Goal: Task Accomplishment & Management: Complete application form

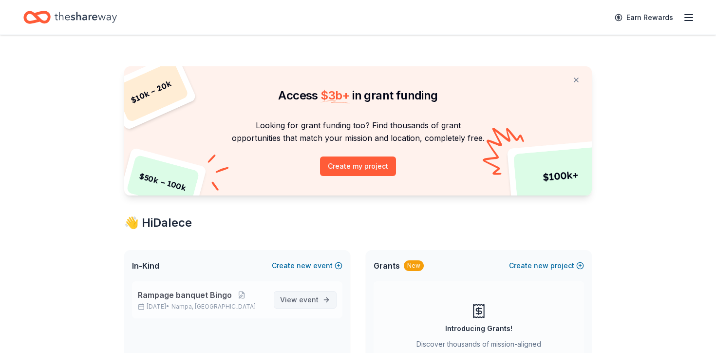
click at [300, 299] on span "event" at bounding box center [308, 299] width 19 height 8
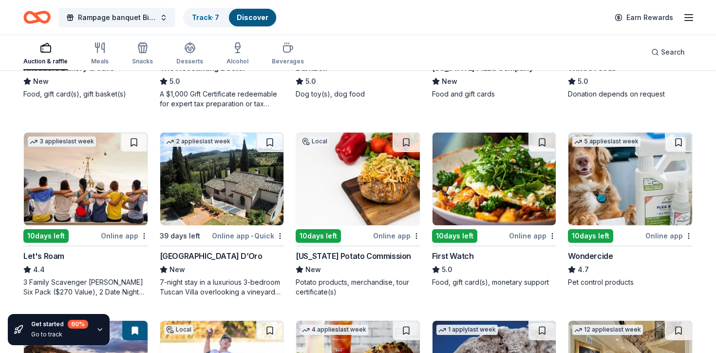
scroll to position [416, 0]
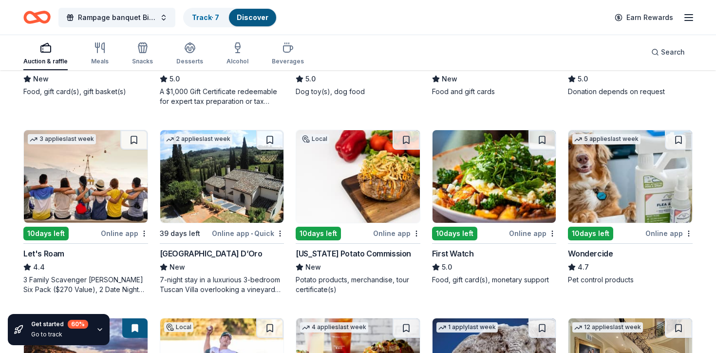
click at [319, 175] on img at bounding box center [358, 176] width 124 height 93
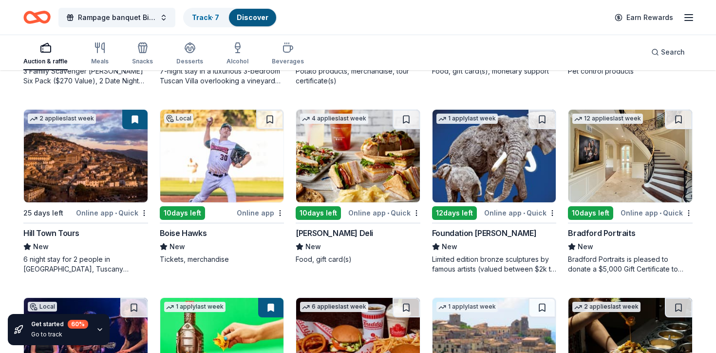
scroll to position [626, 0]
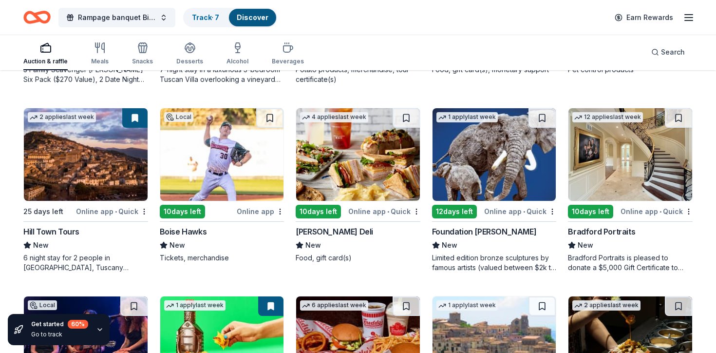
click at [219, 141] on img at bounding box center [222, 154] width 124 height 93
click at [614, 167] on img at bounding box center [630, 154] width 124 height 93
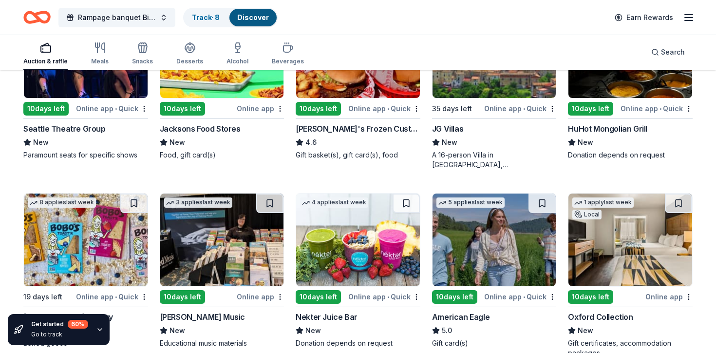
scroll to position [850, 0]
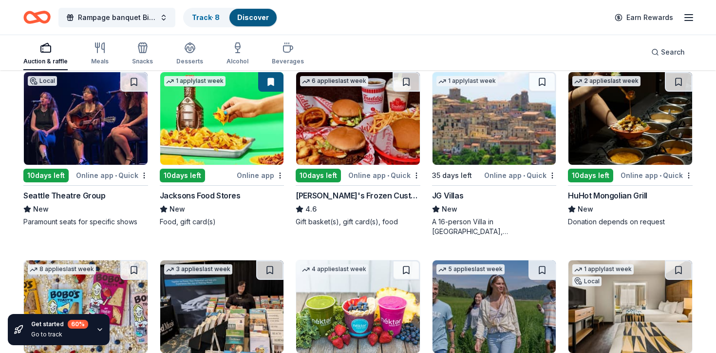
click at [589, 138] on img at bounding box center [630, 118] width 124 height 93
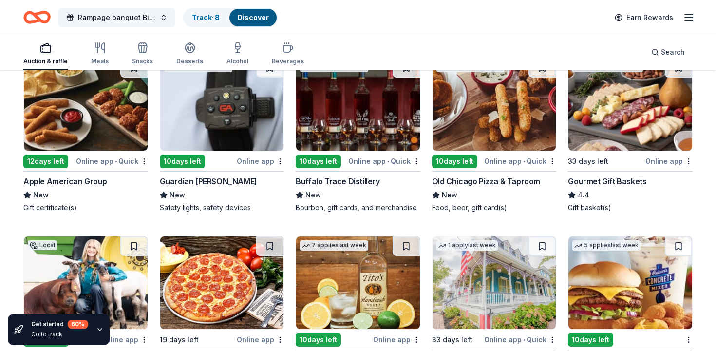
scroll to position [1242, 0]
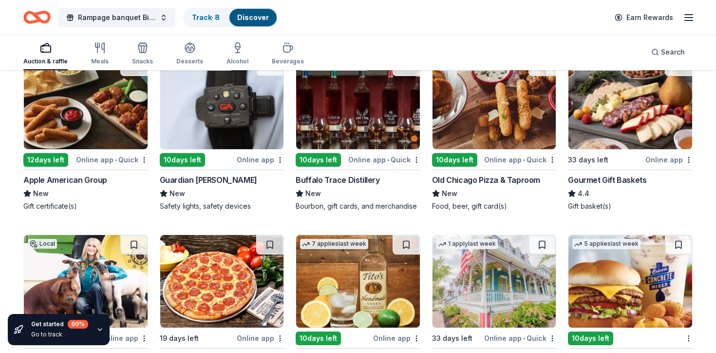
click at [370, 117] on img at bounding box center [358, 103] width 124 height 93
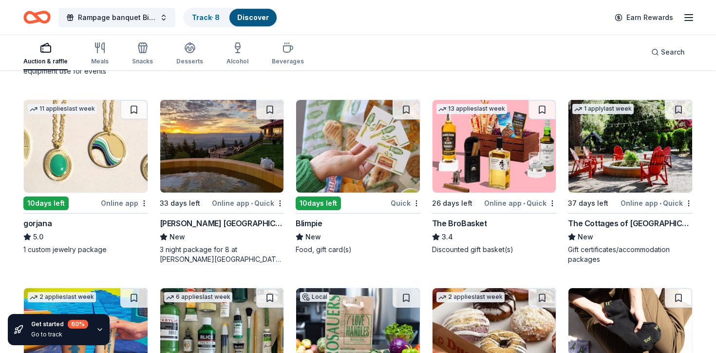
scroll to position [1565, 0]
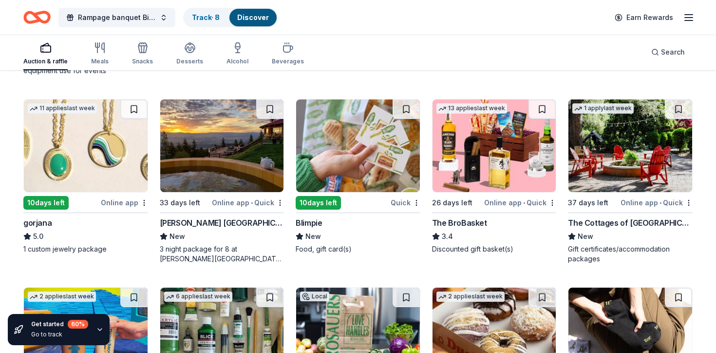
click at [104, 158] on img at bounding box center [86, 145] width 124 height 93
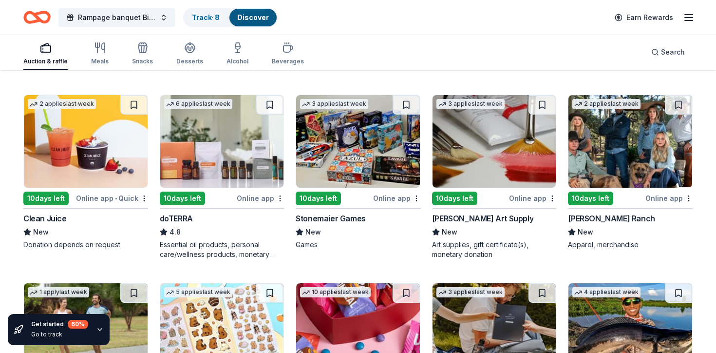
scroll to position [1947, 0]
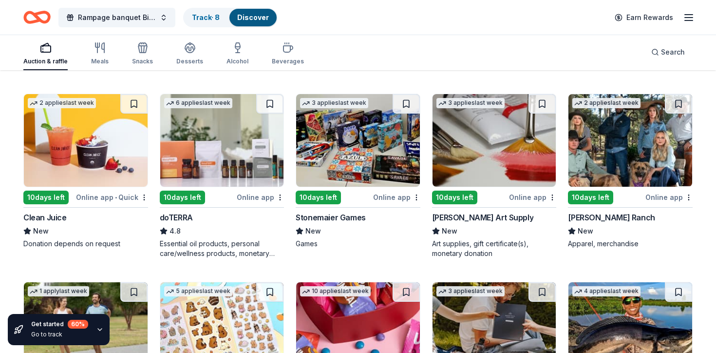
click at [338, 158] on img at bounding box center [358, 140] width 124 height 93
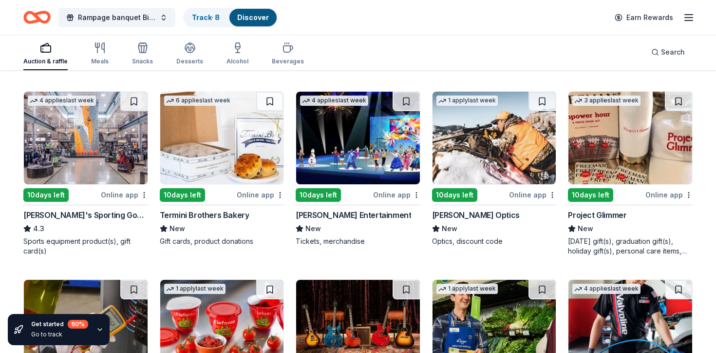
scroll to position [2326, 0]
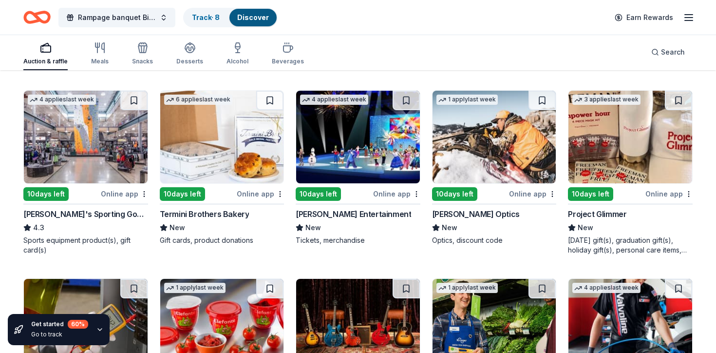
click at [113, 157] on img at bounding box center [86, 137] width 124 height 93
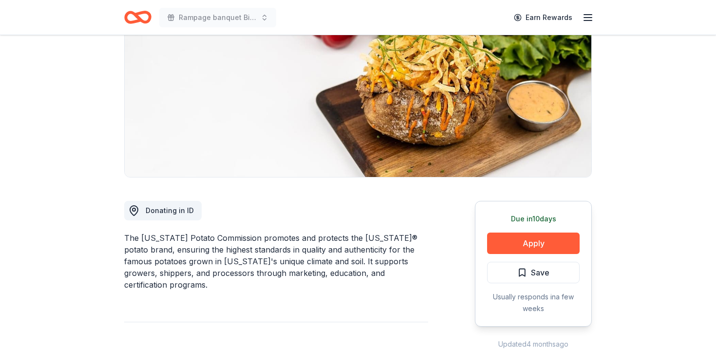
scroll to position [131, 0]
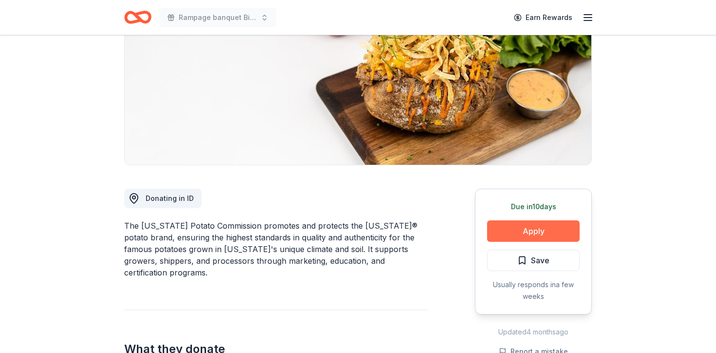
click at [503, 225] on button "Apply" at bounding box center [533, 230] width 93 height 21
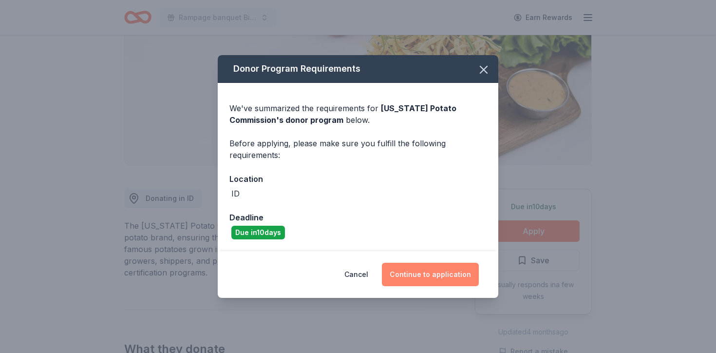
click at [436, 273] on button "Continue to application" at bounding box center [430, 274] width 97 height 23
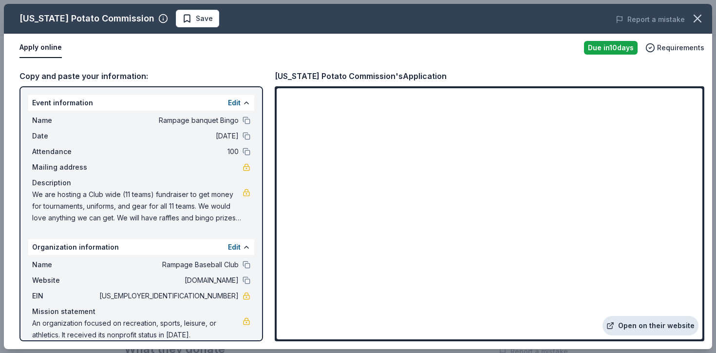
click at [640, 320] on link "Open on their website" at bounding box center [651, 325] width 96 height 19
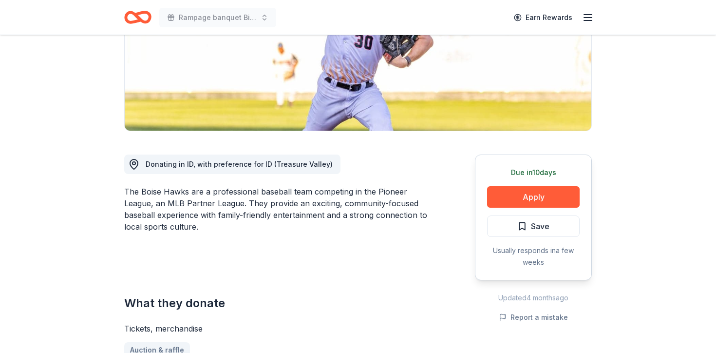
scroll to position [186, 0]
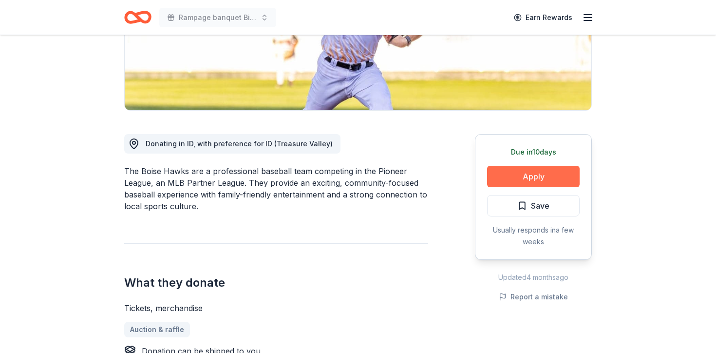
click at [508, 180] on button "Apply" at bounding box center [533, 176] width 93 height 21
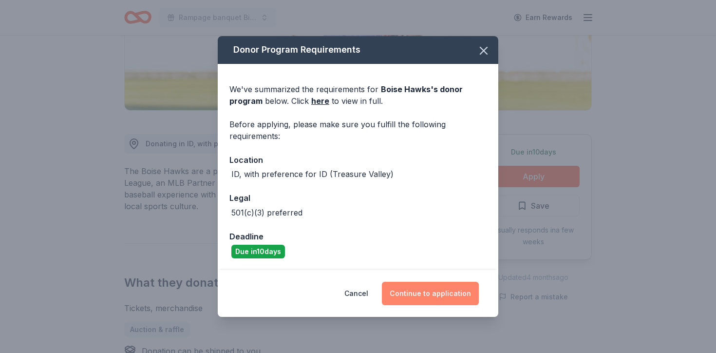
click at [423, 290] on button "Continue to application" at bounding box center [430, 293] width 97 height 23
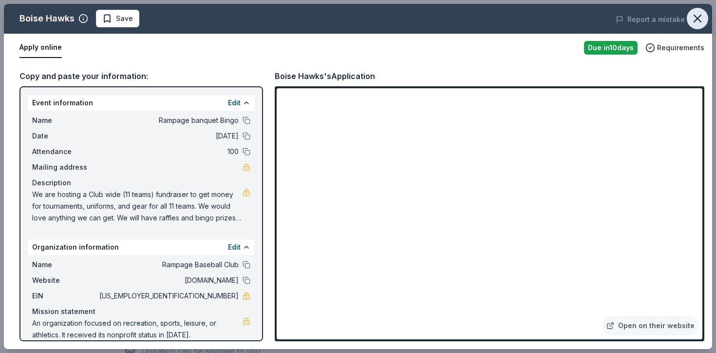
click at [700, 19] on icon "button" at bounding box center [698, 19] width 14 height 14
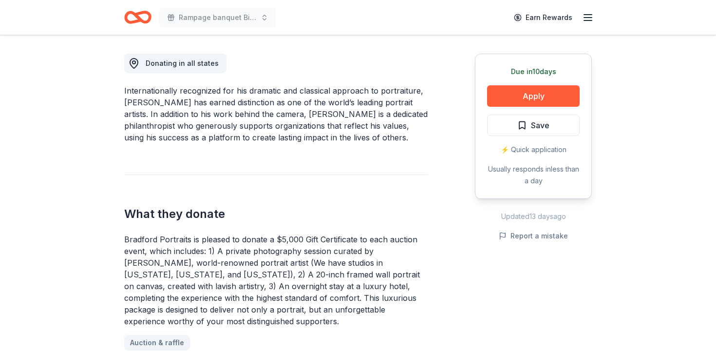
scroll to position [265, 0]
click at [507, 95] on button "Apply" at bounding box center [533, 96] width 93 height 21
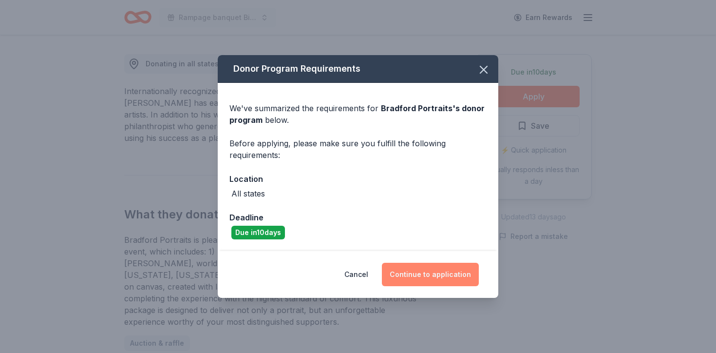
click at [413, 276] on button "Continue to application" at bounding box center [430, 274] width 97 height 23
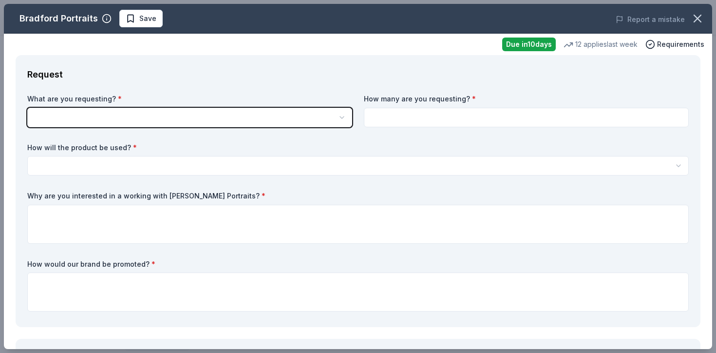
scroll to position [0, 0]
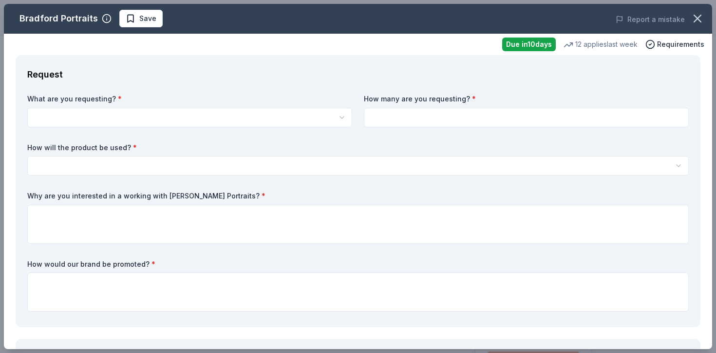
click at [198, 121] on html "Rampage banquet Bingo Save Apply Due in 10 days Share Bradford Portraits New 12…" at bounding box center [358, 176] width 716 height 353
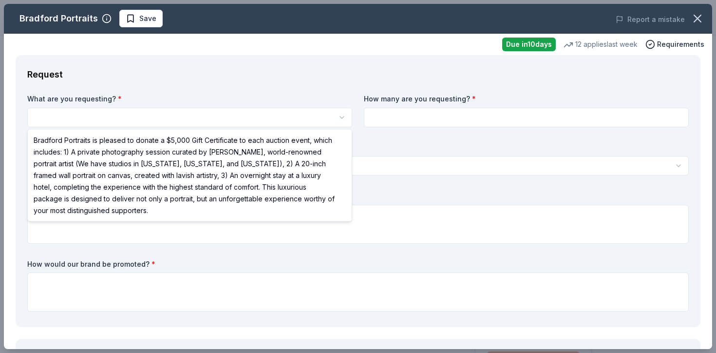
select select "Bradford Portraits is pleased to donate a $5,000 Gift Certificate to each aucti…"
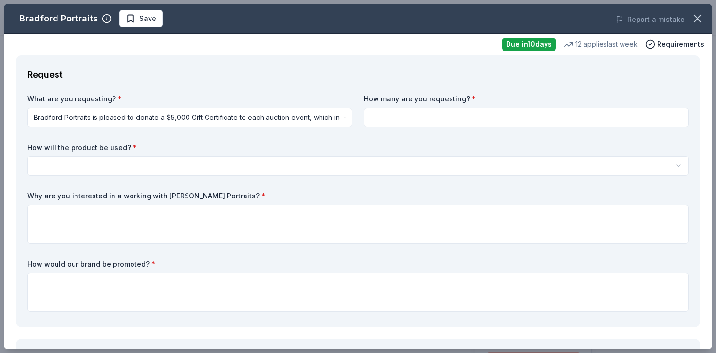
click at [395, 119] on input at bounding box center [526, 117] width 325 height 19
type input "1"
click at [337, 136] on div "What are you requesting? * Bradford Portraits is pleased to donate a $5,000 Gif…" at bounding box center [358, 204] width 662 height 221
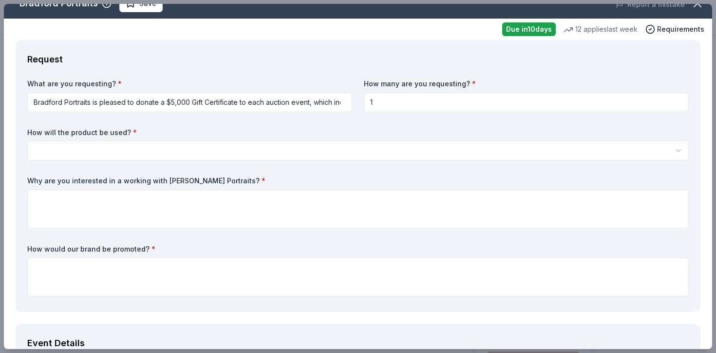
scroll to position [17, 0]
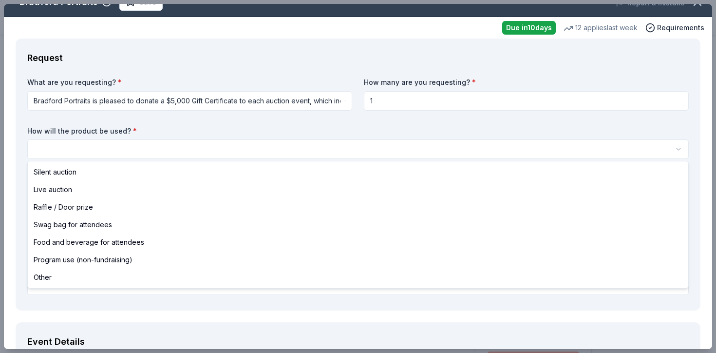
click at [248, 143] on html "Rampage banquet Bingo Save Apply Due in 10 days Share Bradford Portraits New 12…" at bounding box center [358, 176] width 716 height 353
select select "other"
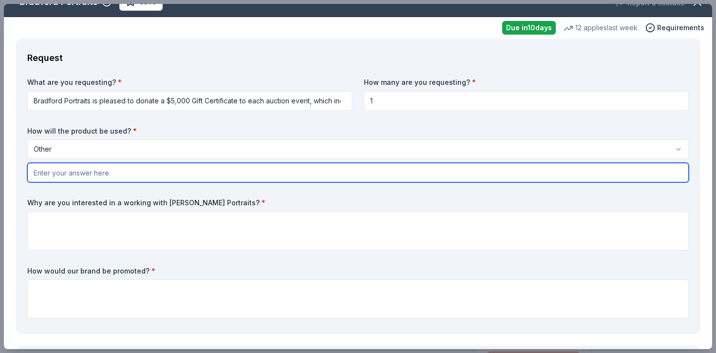
click at [81, 176] on input "text" at bounding box center [358, 172] width 662 height 19
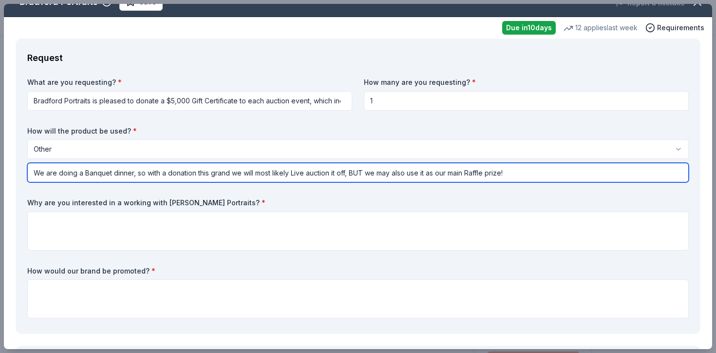
type input "We are doing a Banquet dinner, so with a donation this grand we will most likel…"
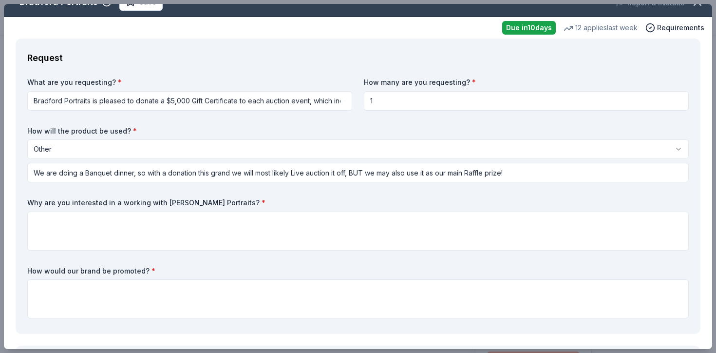
click at [46, 189] on div "What are you requesting? * Bradford Portraits is pleased to donate a $5,000 Gif…" at bounding box center [358, 199] width 662 height 245
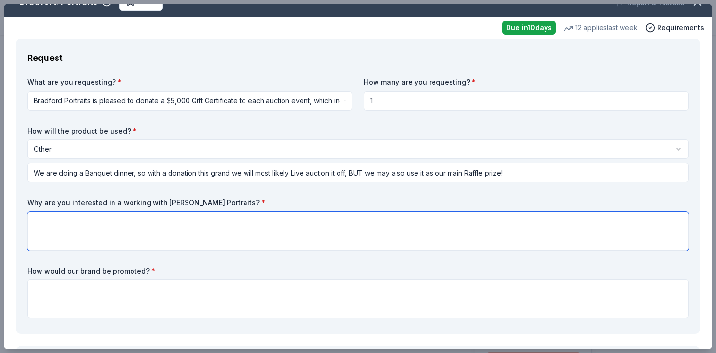
click at [60, 214] on textarea at bounding box center [358, 230] width 662 height 39
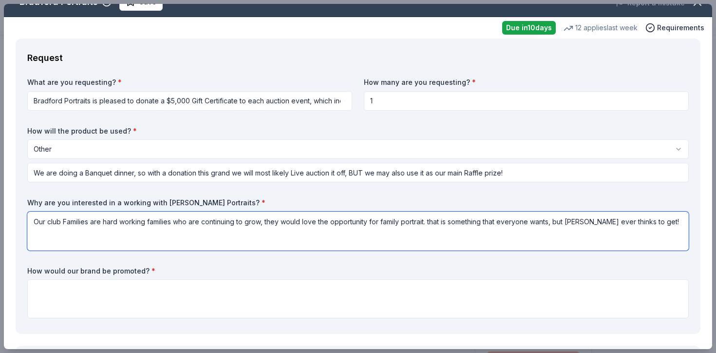
type textarea "Our club Families are hard working families who are continuing to grow, they wo…"
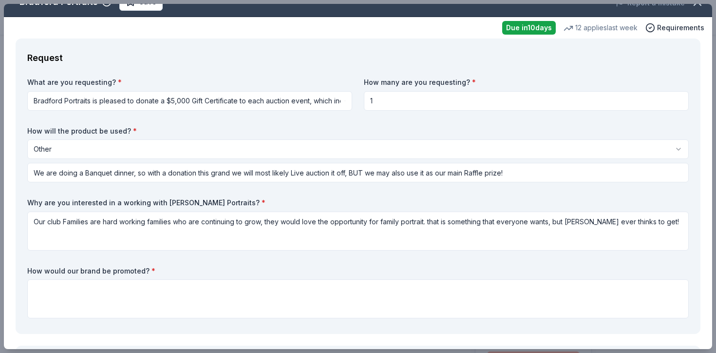
click at [62, 278] on div "How would our brand be promoted? *" at bounding box center [358, 292] width 662 height 53
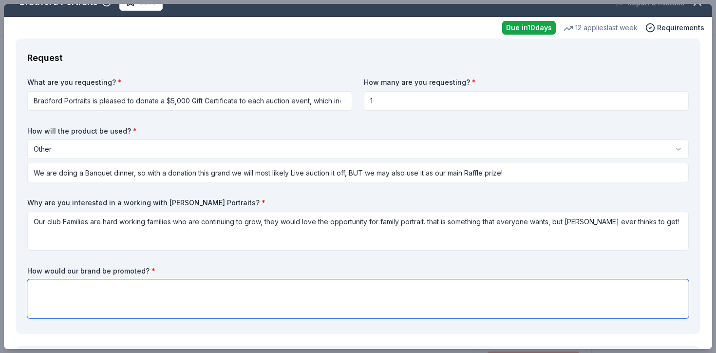
click at [62, 287] on textarea at bounding box center [358, 298] width 662 height 39
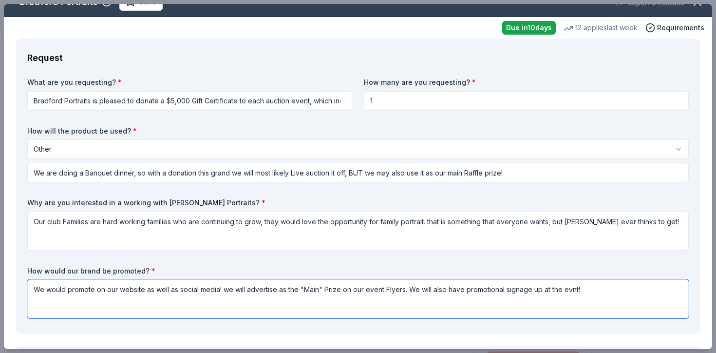
click at [62, 287] on textarea "We would promote on our website as well as social media! we will advertise as t…" at bounding box center [358, 298] width 662 height 39
click at [571, 291] on textarea "We would promote on our website as well as social media! we will advertise as t…" at bounding box center [358, 298] width 662 height 39
click at [603, 301] on textarea "We would promote on our website as well as social media! we will advertise as t…" at bounding box center [358, 298] width 662 height 39
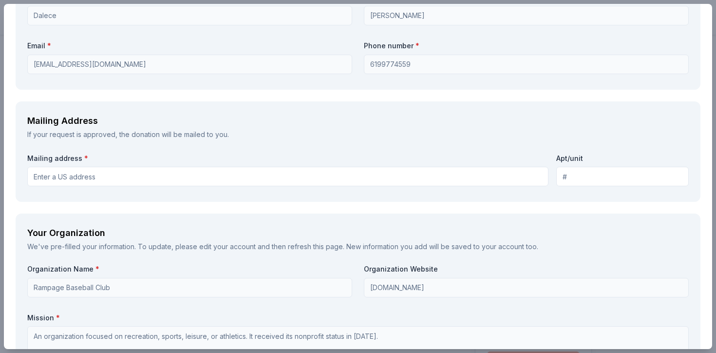
scroll to position [748, 0]
type textarea "We would promote on our website as well as social media! we will advertise as t…"
click at [164, 180] on input "Mailing address *" at bounding box center [287, 175] width 521 height 19
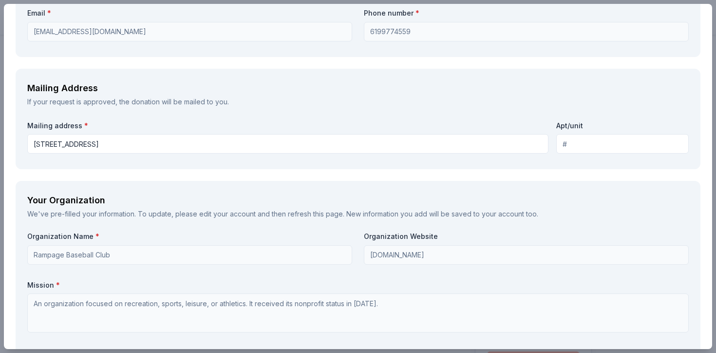
scroll to position [781, 0]
type input "7640 East Lafayette Street, Nampa, ID, 83687"
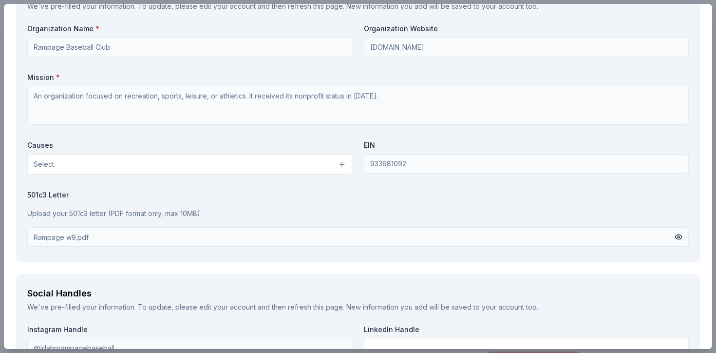
scroll to position [988, 0]
click at [182, 169] on button "Select" at bounding box center [189, 163] width 325 height 20
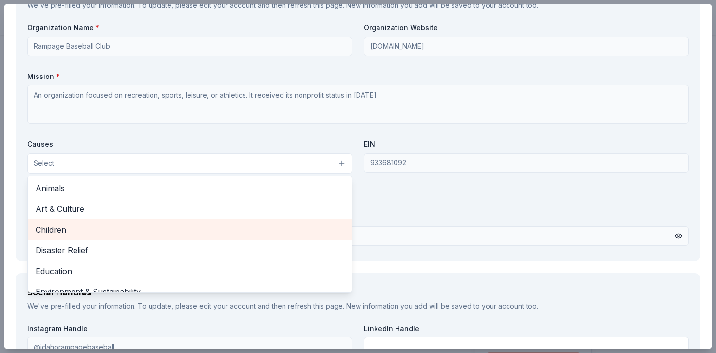
click at [127, 232] on span "Children" at bounding box center [190, 229] width 308 height 13
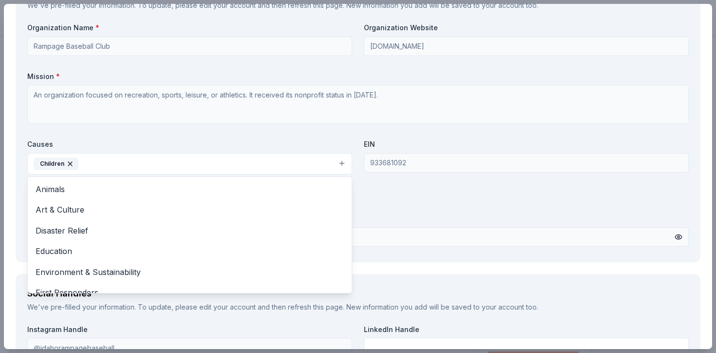
click at [160, 126] on div "Organization Name * Rampage Baseball Club Organization Website www.idahorampage…" at bounding box center [358, 136] width 662 height 227
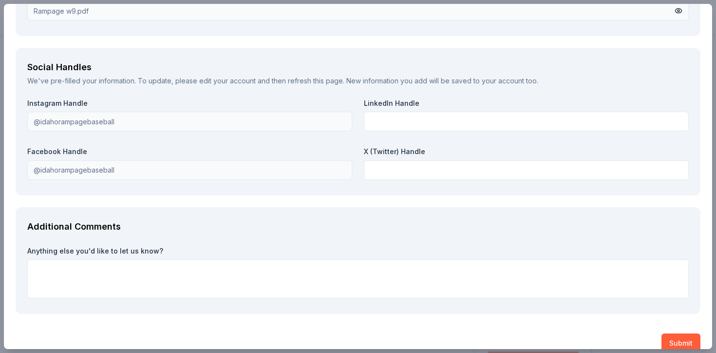
scroll to position [1230, 0]
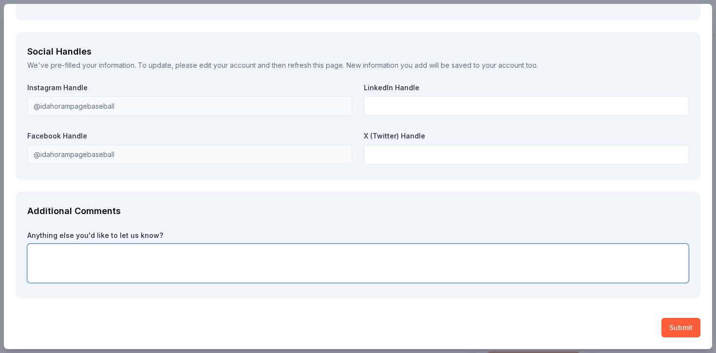
click at [107, 249] on textarea at bounding box center [358, 263] width 662 height 39
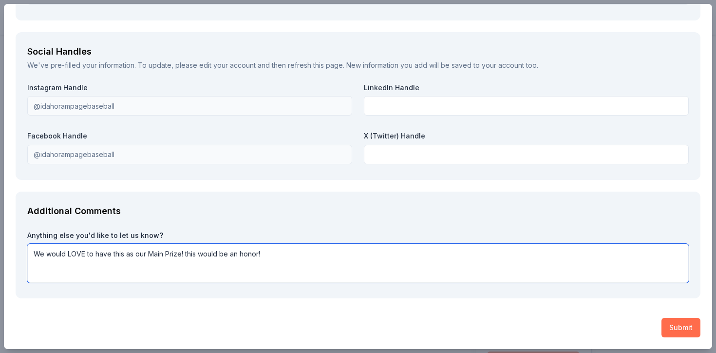
type textarea "We would LOVE to have this as our Main Prize! this would be an honor!"
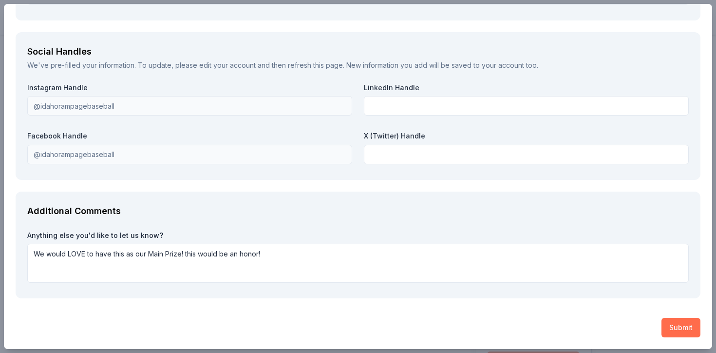
click at [668, 324] on button "Submit" at bounding box center [681, 327] width 39 height 19
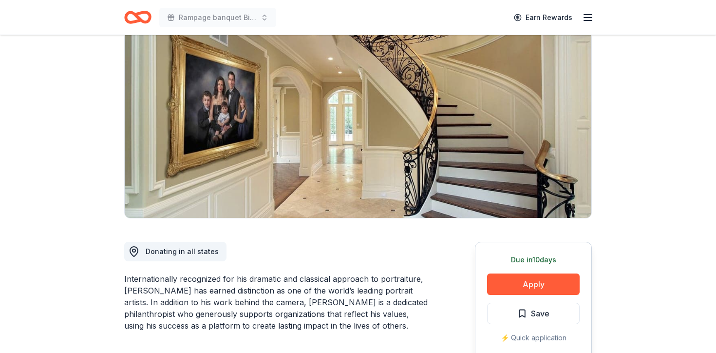
scroll to position [27, 0]
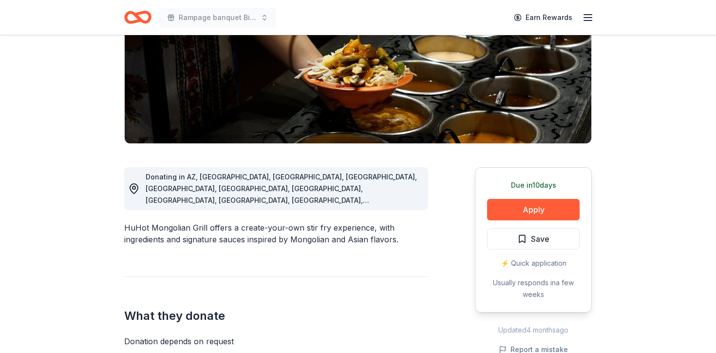
scroll to position [163, 0]
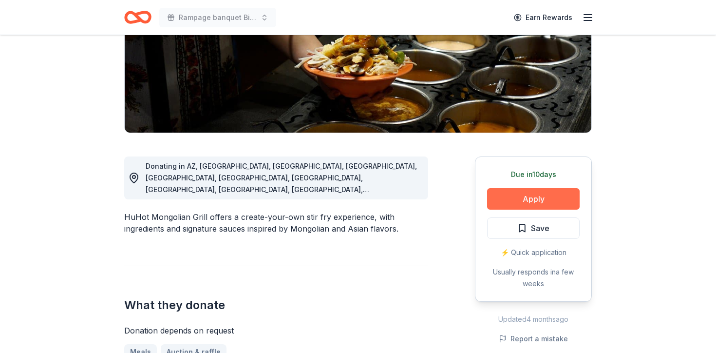
click at [516, 200] on button "Apply" at bounding box center [533, 198] width 93 height 21
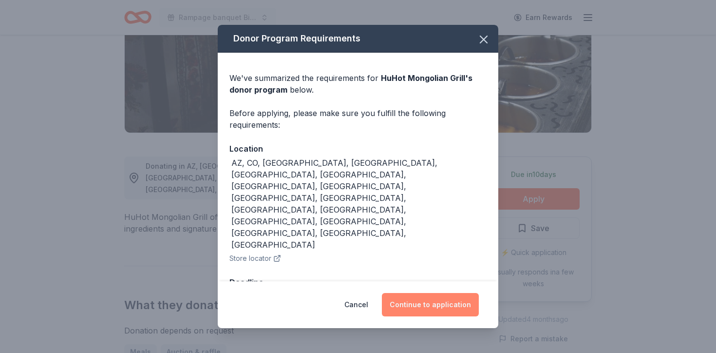
click at [421, 293] on button "Continue to application" at bounding box center [430, 304] width 97 height 23
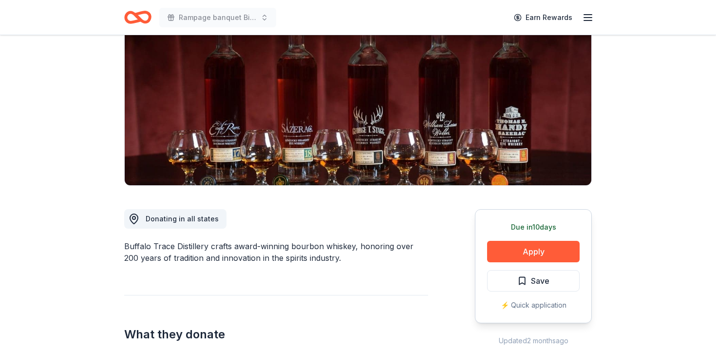
scroll to position [134, 0]
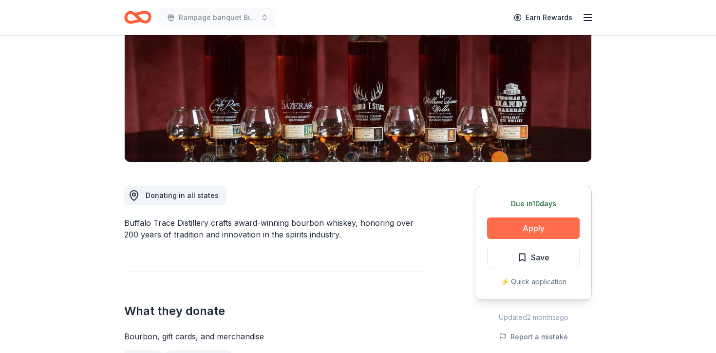
click at [498, 227] on button "Apply" at bounding box center [533, 227] width 93 height 21
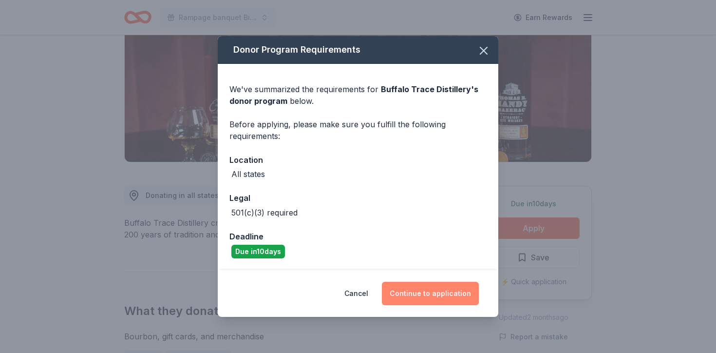
click at [411, 285] on button "Continue to application" at bounding box center [430, 293] width 97 height 23
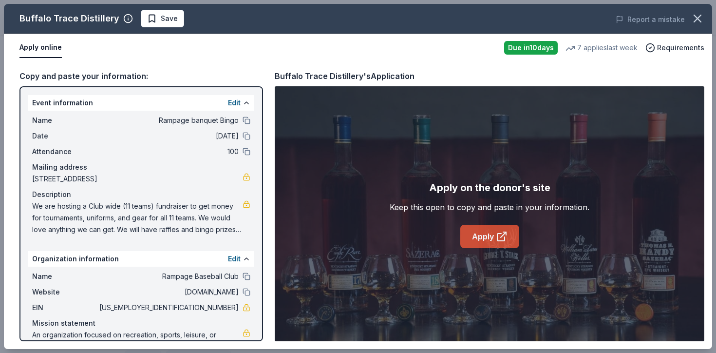
click at [475, 239] on link "Apply" at bounding box center [489, 236] width 59 height 23
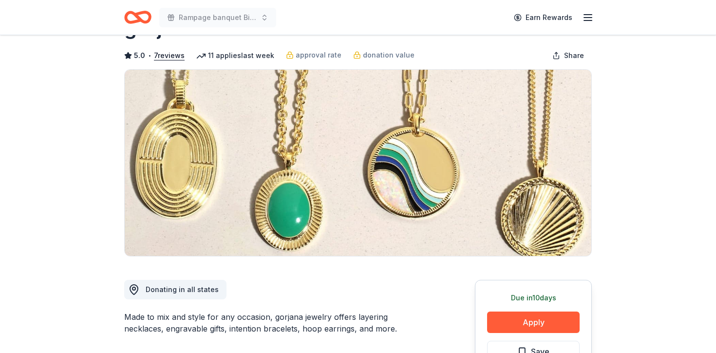
scroll to position [45, 0]
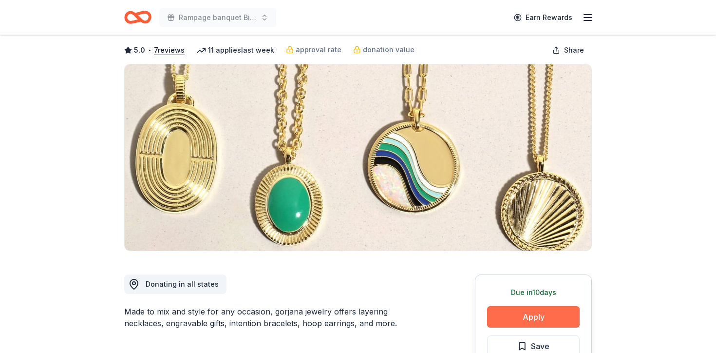
click at [519, 315] on button "Apply" at bounding box center [533, 316] width 93 height 21
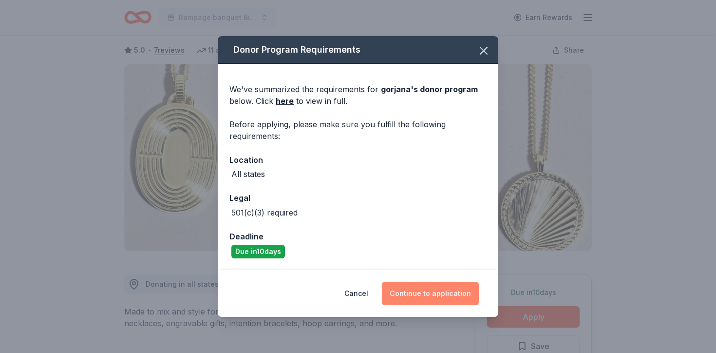
click at [425, 299] on button "Continue to application" at bounding box center [430, 293] width 97 height 23
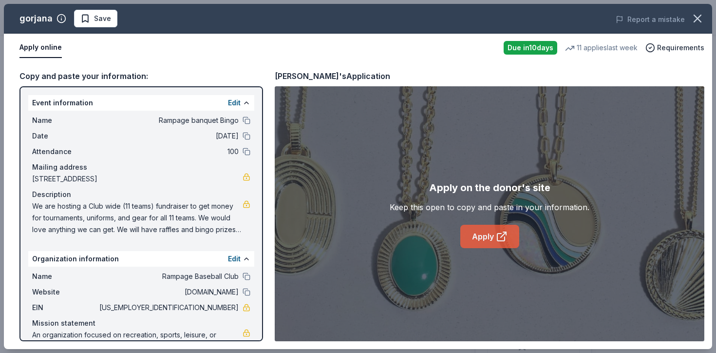
click at [480, 232] on link "Apply" at bounding box center [489, 236] width 59 height 23
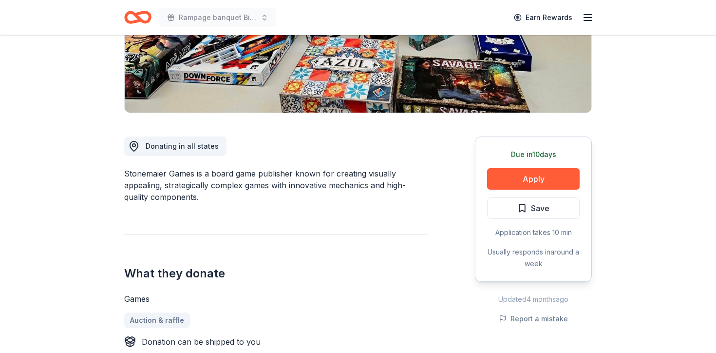
scroll to position [187, 0]
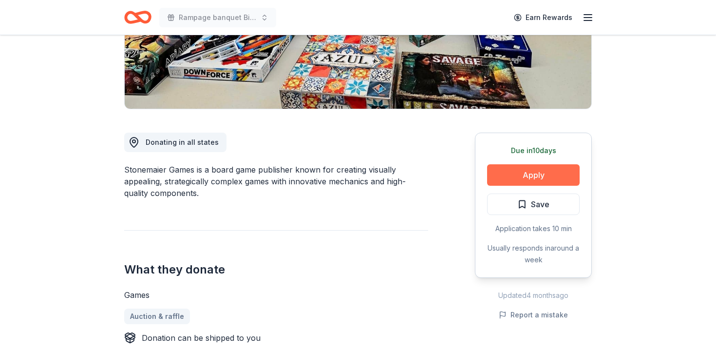
click at [525, 172] on button "Apply" at bounding box center [533, 174] width 93 height 21
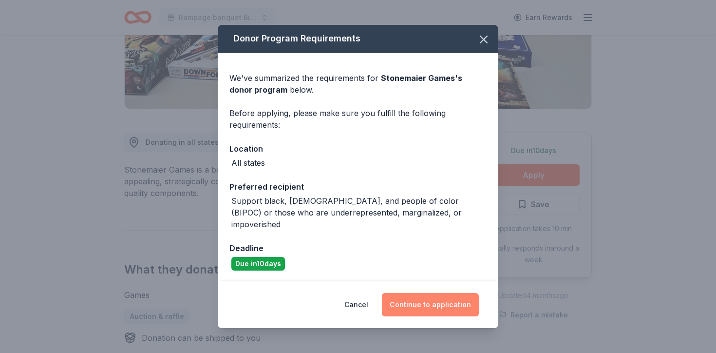
click at [419, 297] on button "Continue to application" at bounding box center [430, 304] width 97 height 23
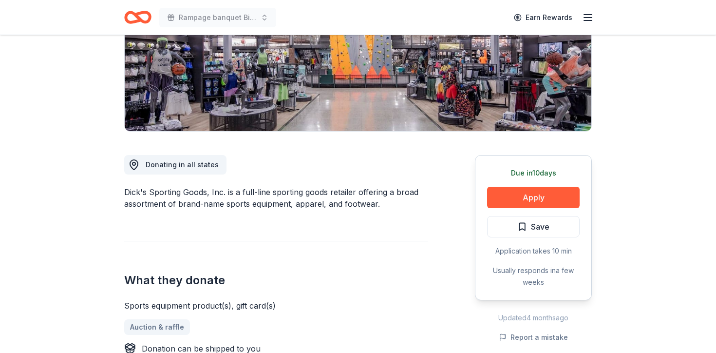
scroll to position [168, 0]
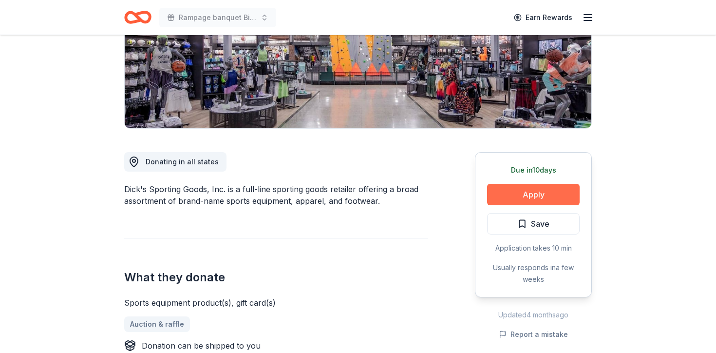
click at [529, 192] on button "Apply" at bounding box center [533, 194] width 93 height 21
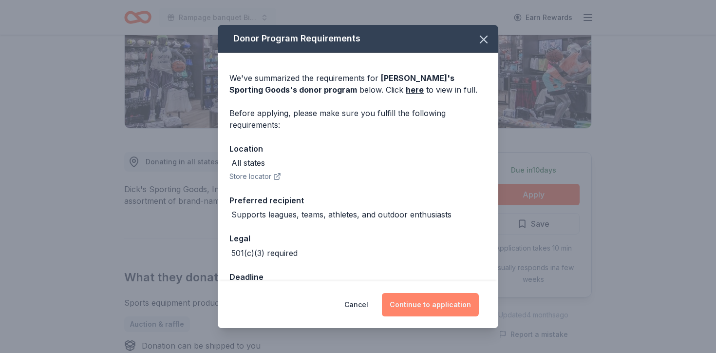
click at [428, 308] on button "Continue to application" at bounding box center [430, 304] width 97 height 23
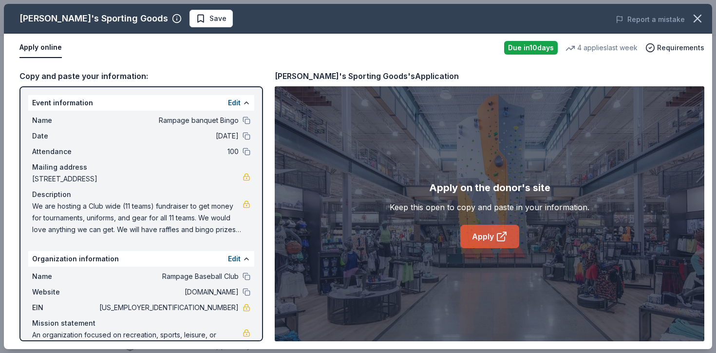
click at [487, 239] on link "Apply" at bounding box center [489, 236] width 59 height 23
